Goal: Entertainment & Leisure: Consume media (video, audio)

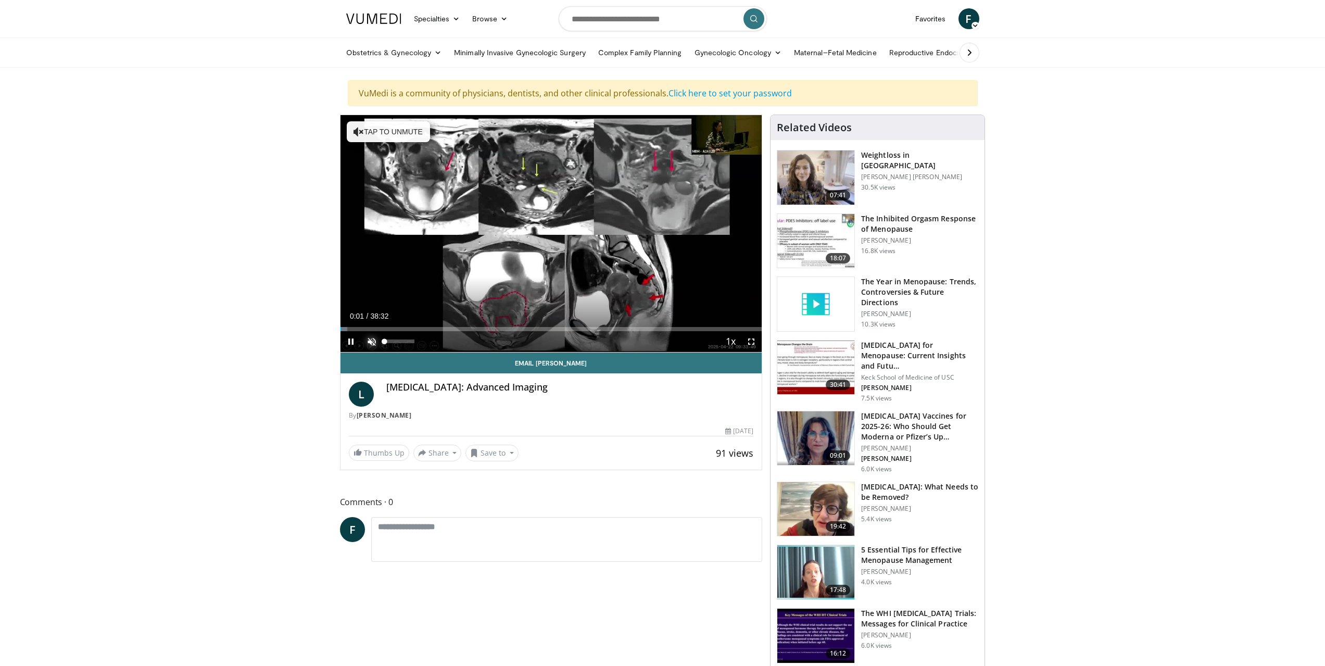
click at [366, 338] on span "Video Player" at bounding box center [371, 341] width 21 height 21
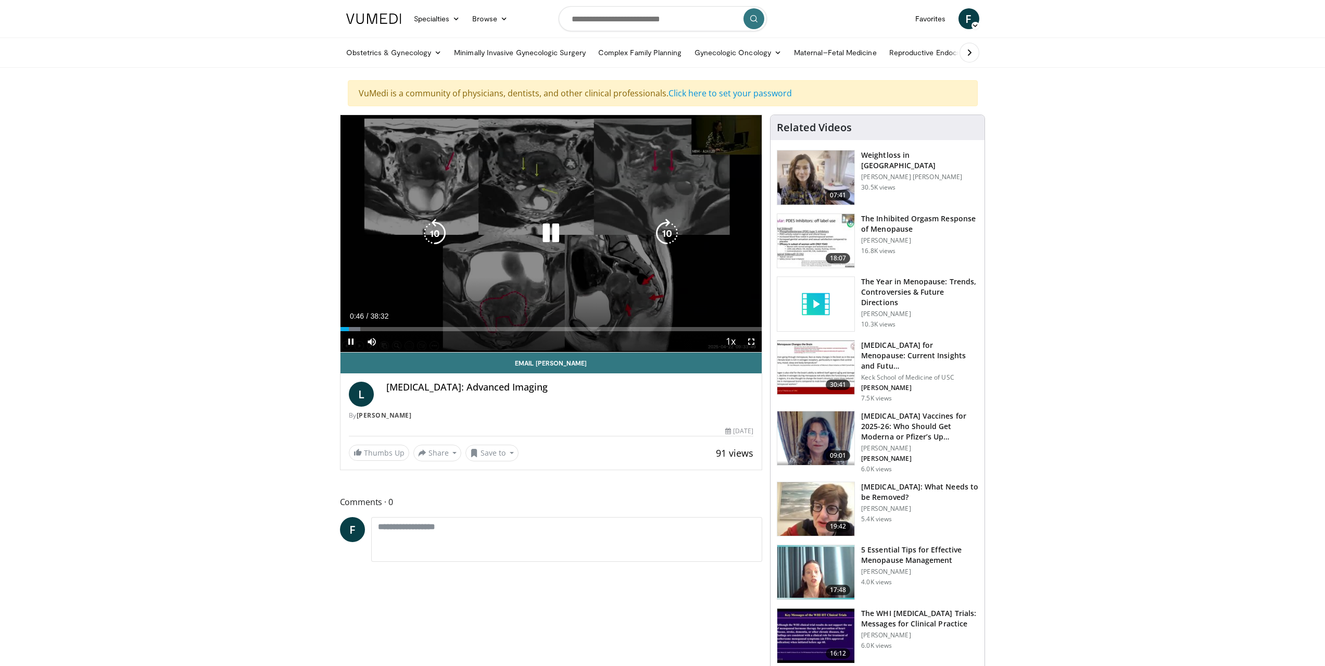
click at [732, 131] on div "10 seconds Tap to unmute" at bounding box center [552, 233] width 422 height 237
click at [740, 142] on div "10 seconds Tap to unmute" at bounding box center [552, 233] width 422 height 237
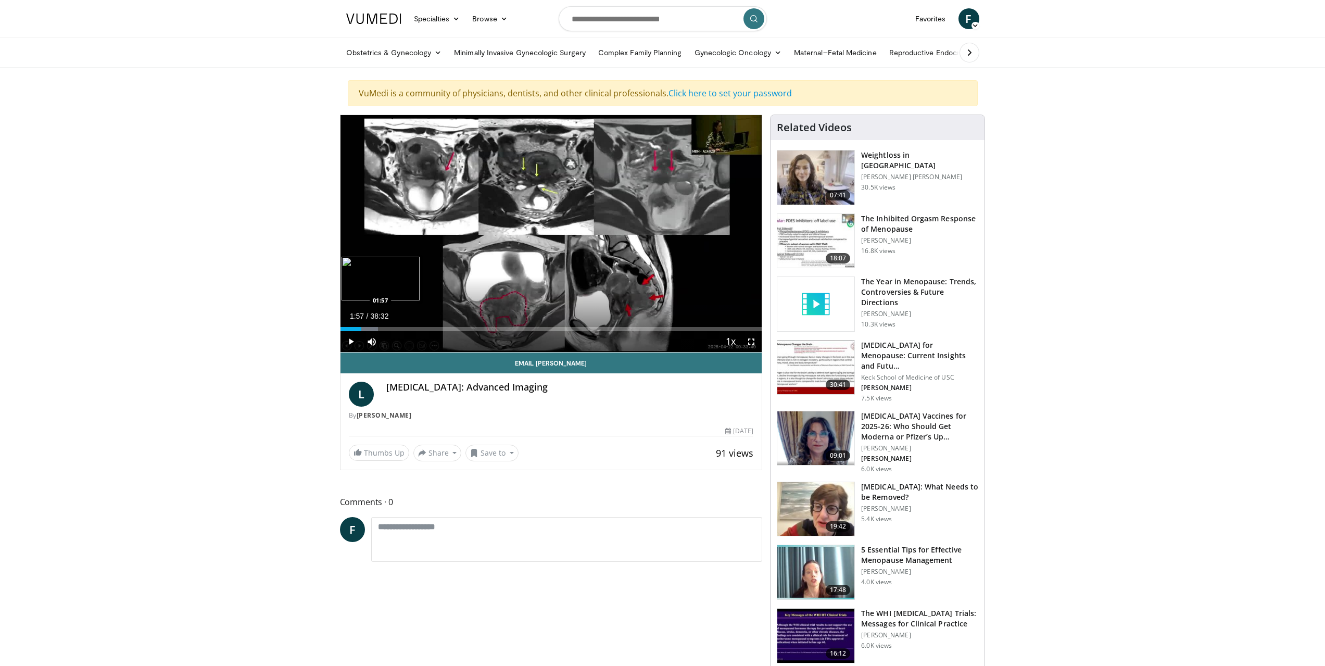
click at [361, 329] on div "01:57" at bounding box center [351, 329] width 21 height 4
click at [357, 329] on div "01:34" at bounding box center [352, 329] width 22 height 4
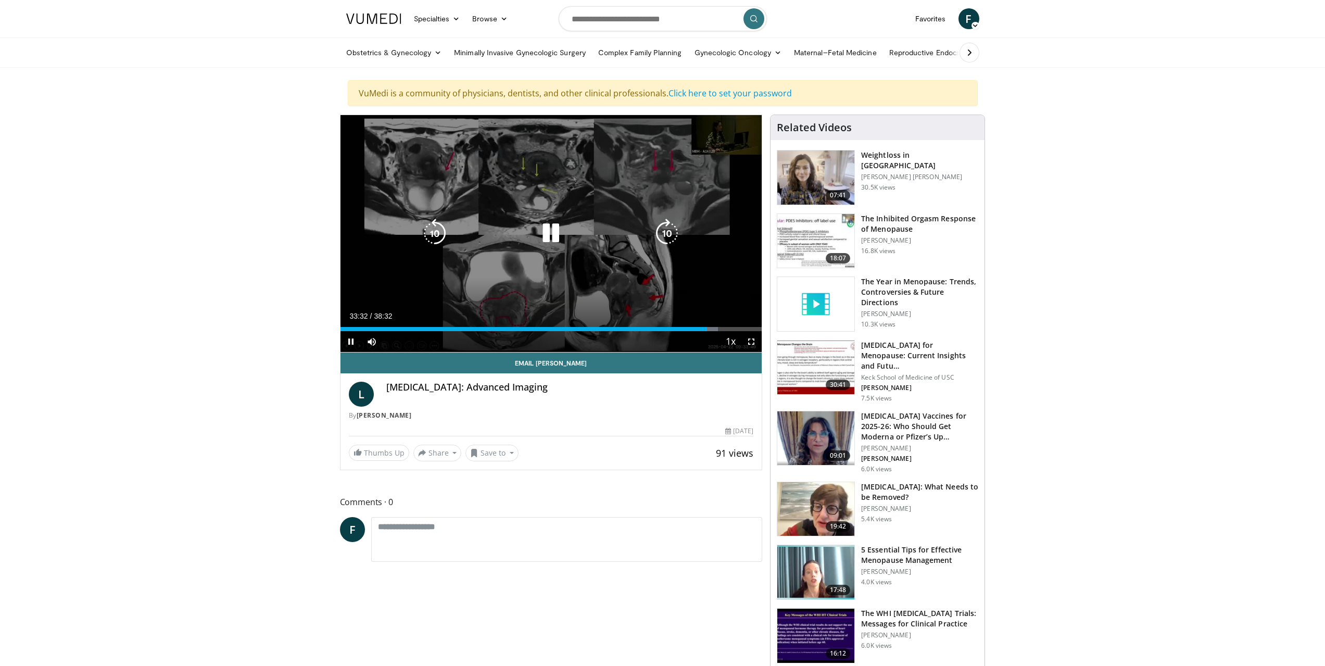
click at [547, 226] on icon "Video Player" at bounding box center [550, 233] width 29 height 29
click at [558, 233] on icon "Video Player" at bounding box center [550, 233] width 29 height 29
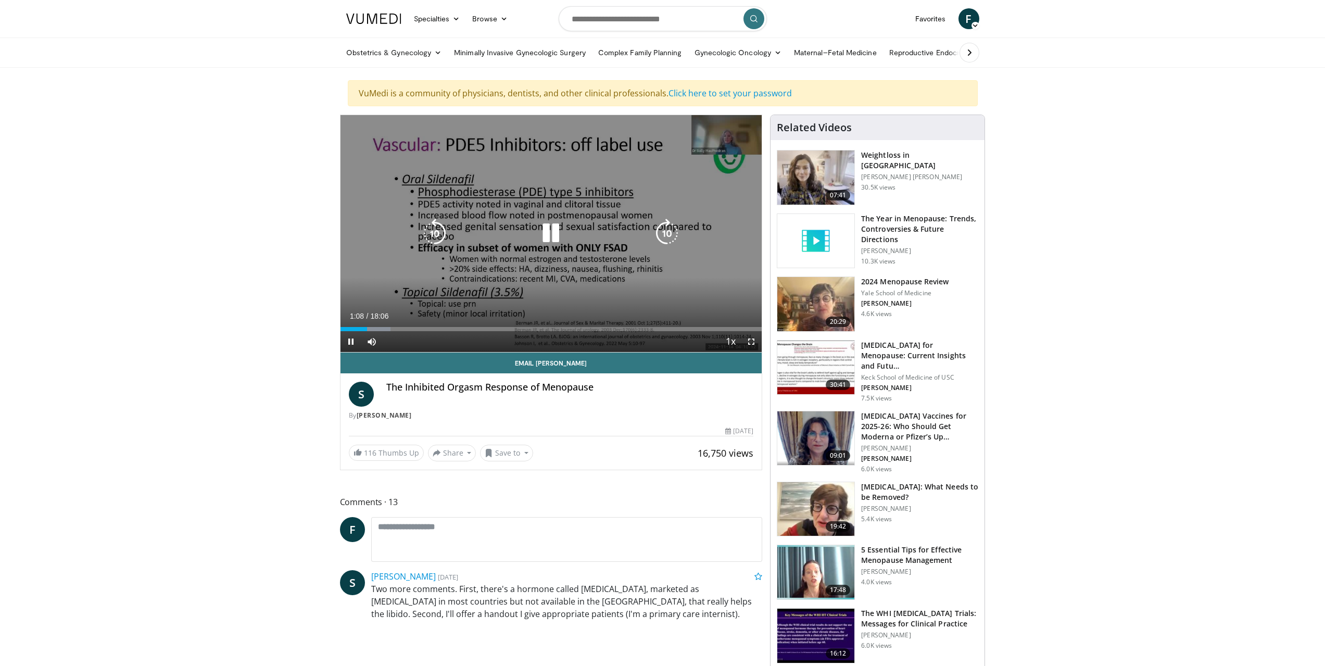
click at [550, 229] on icon "Video Player" at bounding box center [550, 233] width 29 height 29
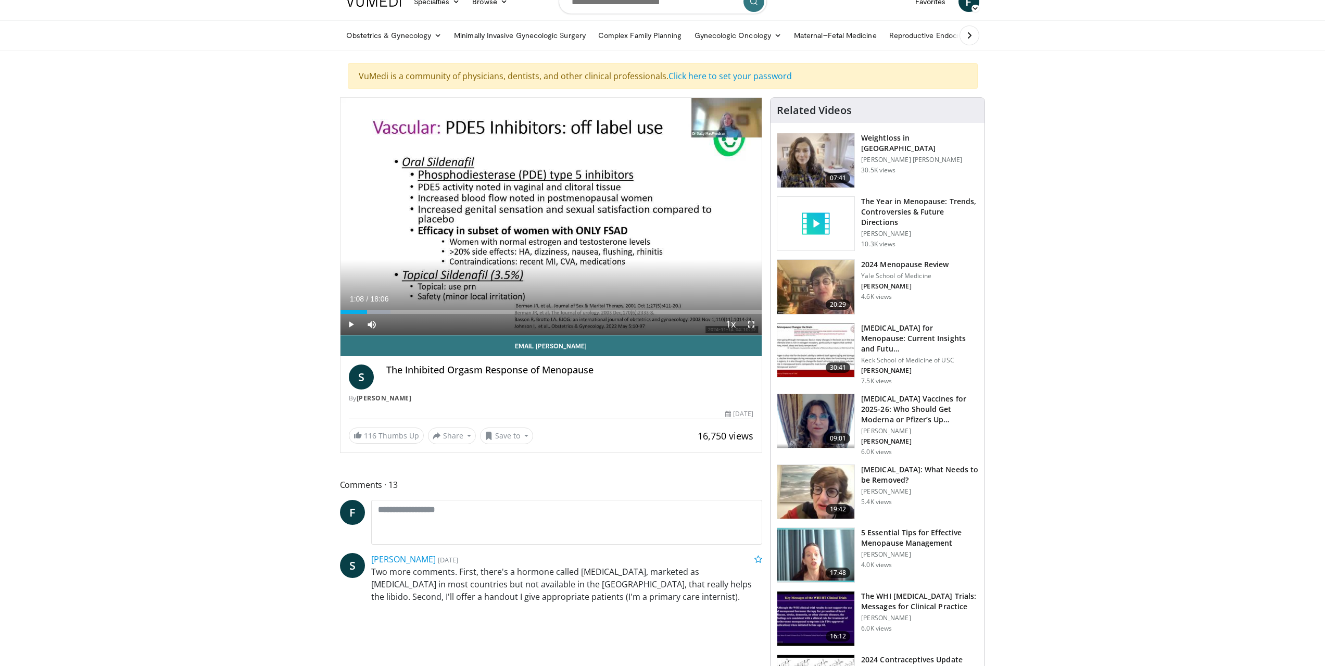
scroll to position [278, 0]
